Goal: Task Accomplishment & Management: Use online tool/utility

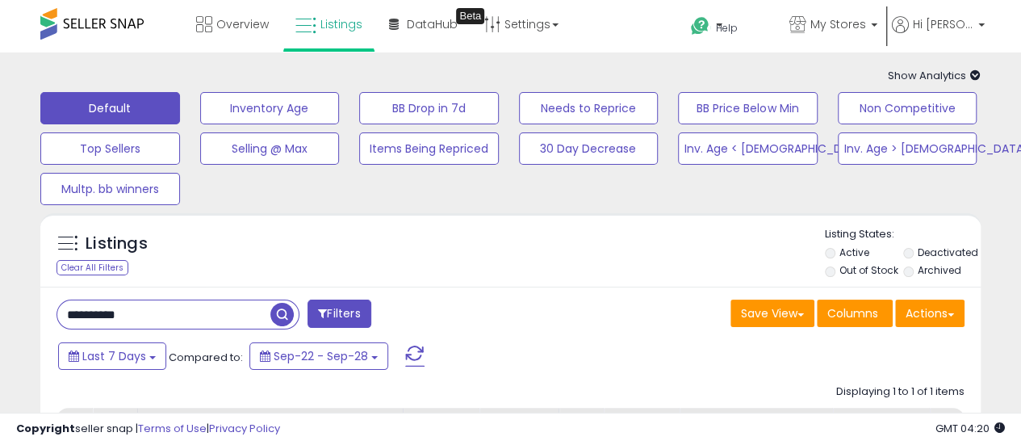
click at [0, 269] on div "**********" at bounding box center [510, 387] width 1021 height 670
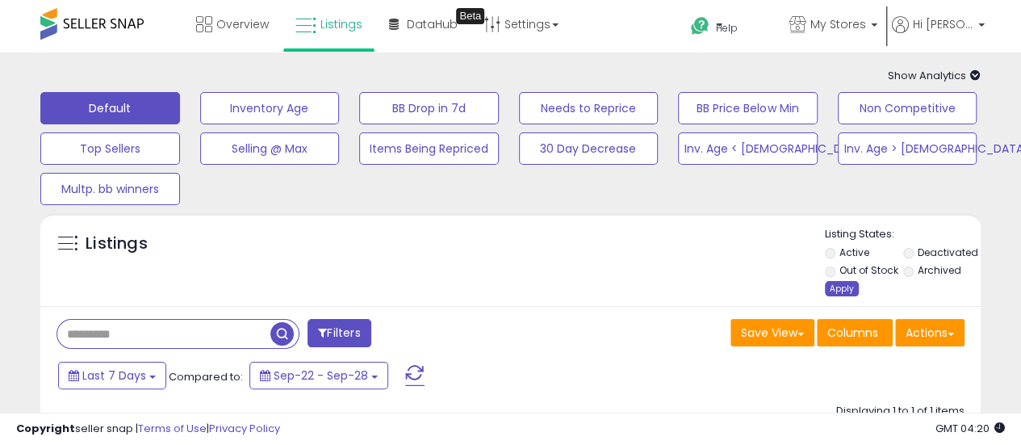
click at [842, 286] on div "Apply" at bounding box center [842, 288] width 34 height 15
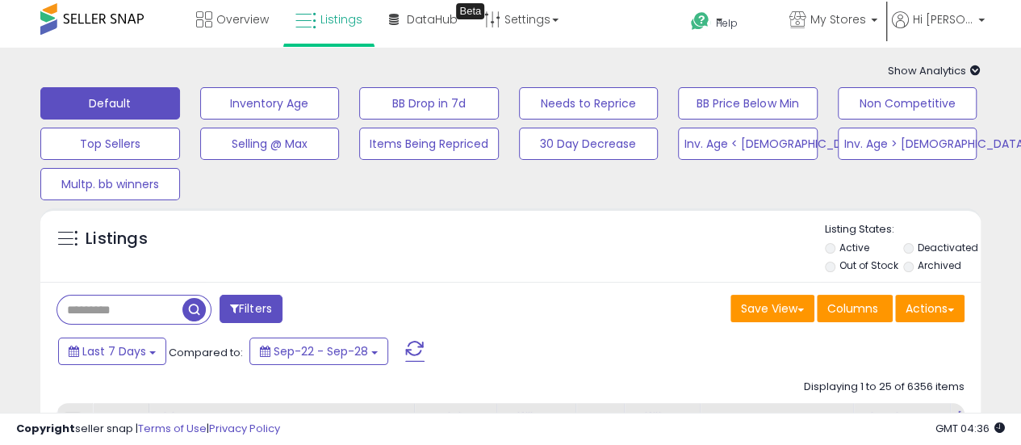
scroll to position [81, 0]
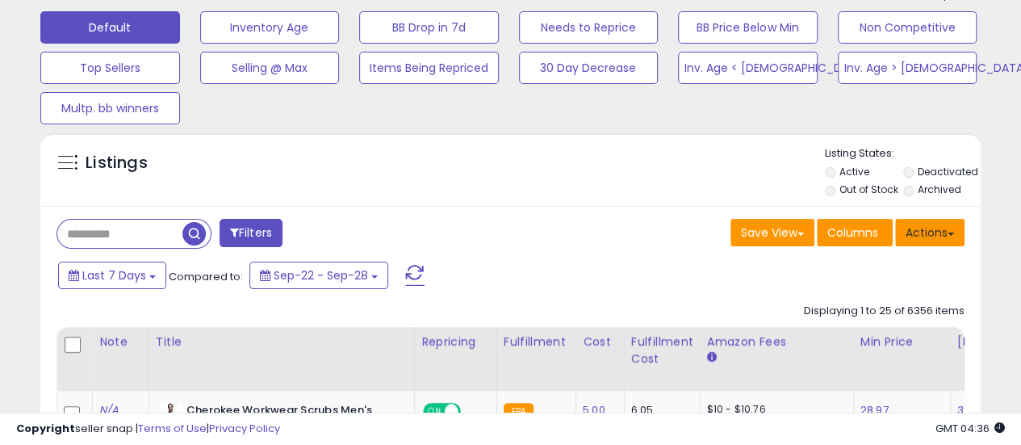
click at [946, 236] on button "Actions" at bounding box center [929, 232] width 69 height 27
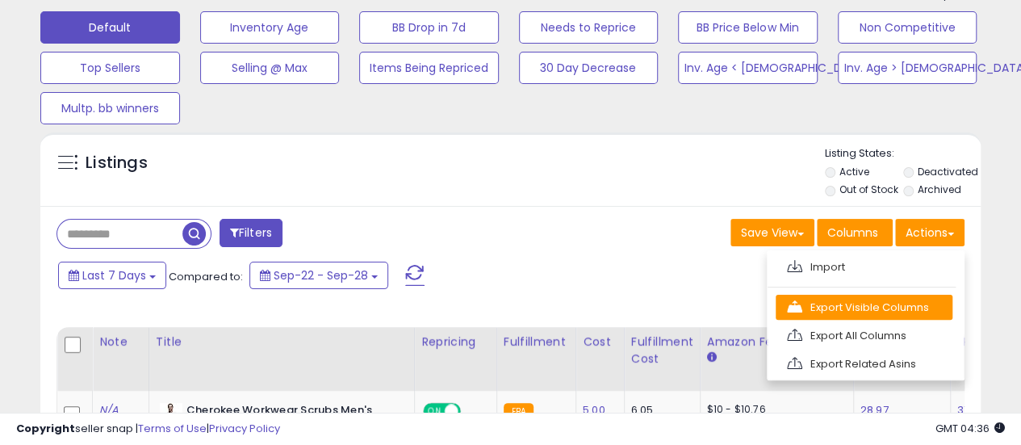
click at [900, 300] on link "Export Visible Columns" at bounding box center [863, 307] width 177 height 25
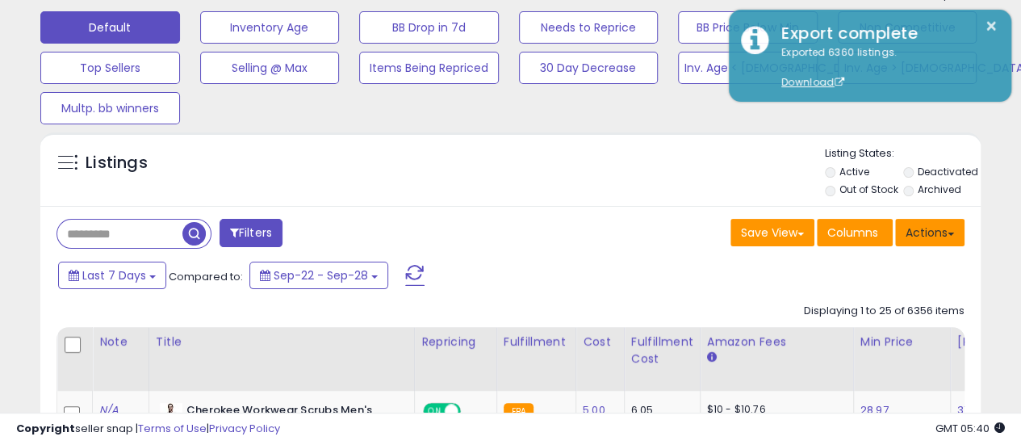
click at [934, 230] on button "Actions" at bounding box center [929, 232] width 69 height 27
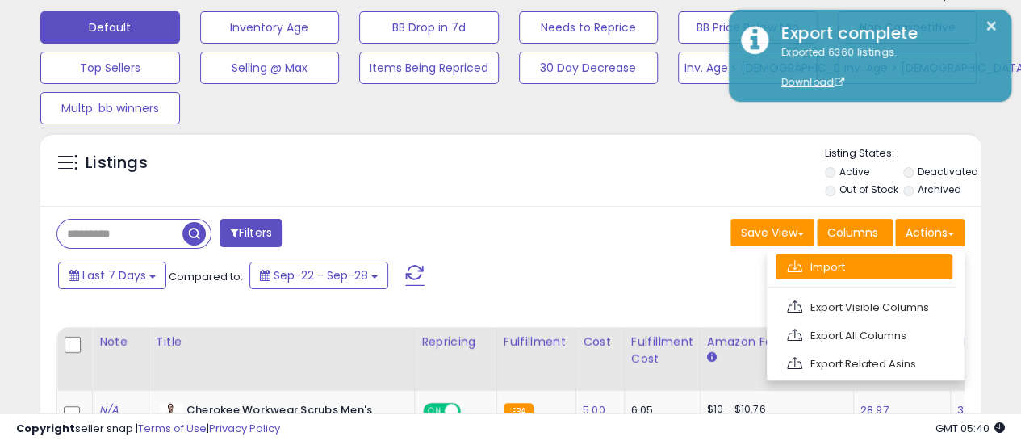
click at [911, 259] on link "Import" at bounding box center [863, 266] width 177 height 25
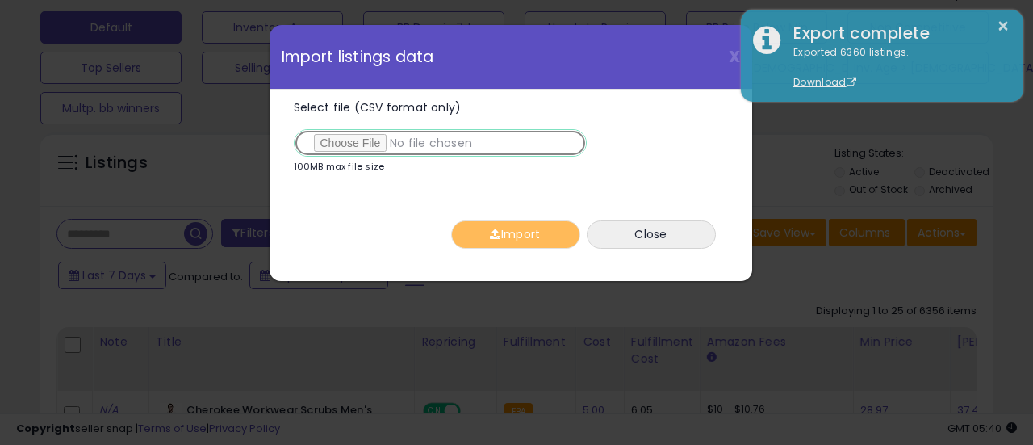
click at [350, 142] on input "Select file (CSV format only)" at bounding box center [440, 142] width 293 height 27
type input "**********"
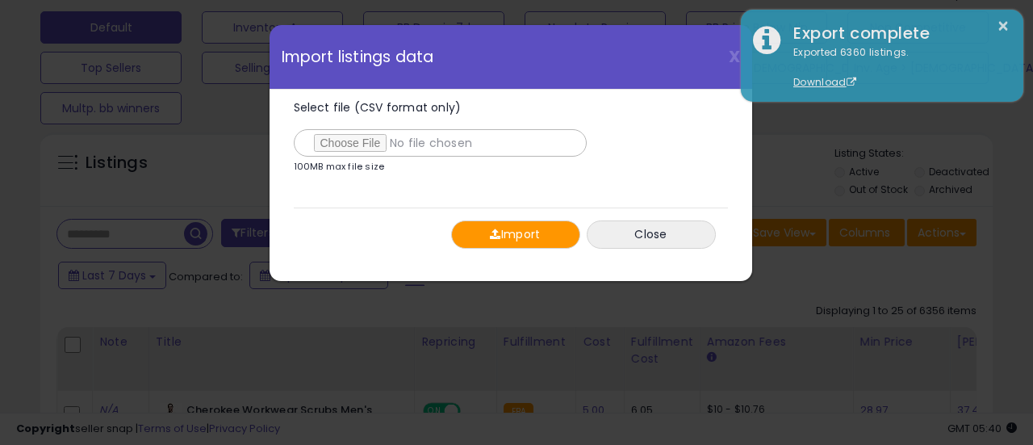
click at [515, 228] on button "Import" at bounding box center [515, 234] width 129 height 28
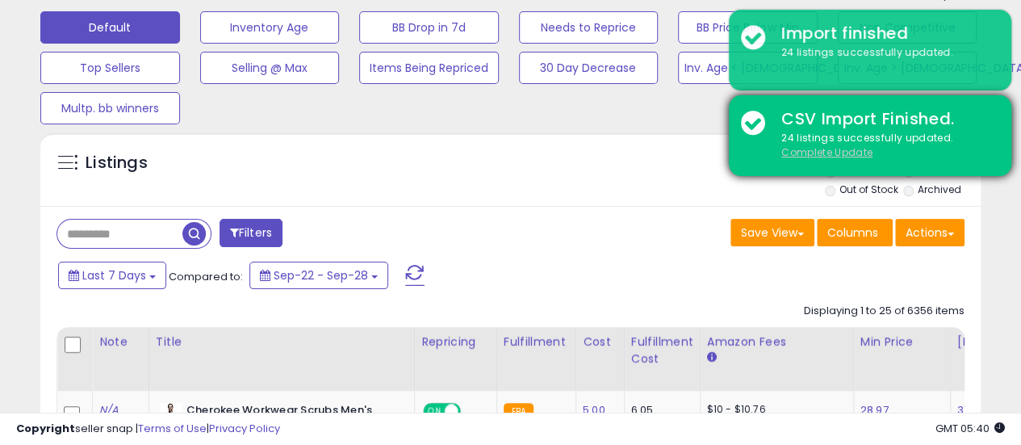
click at [846, 153] on u "Complete Update" at bounding box center [826, 152] width 91 height 14
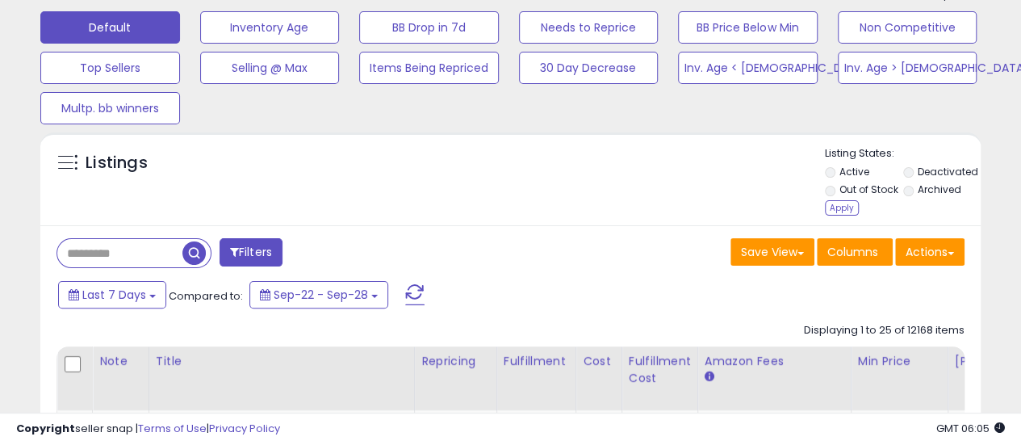
click at [823, 201] on div "Listings" at bounding box center [510, 183] width 940 height 74
click at [841, 212] on div "Apply" at bounding box center [842, 207] width 34 height 15
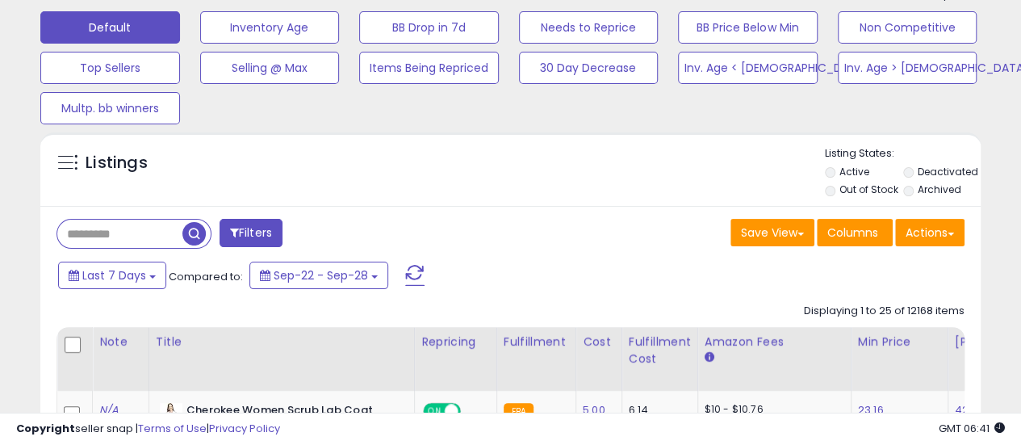
click at [554, 240] on div "Save View Save As New View Columns Actions [GEOGRAPHIC_DATA]" at bounding box center [744, 234] width 466 height 31
